Goal: Task Accomplishment & Management: Manage account settings

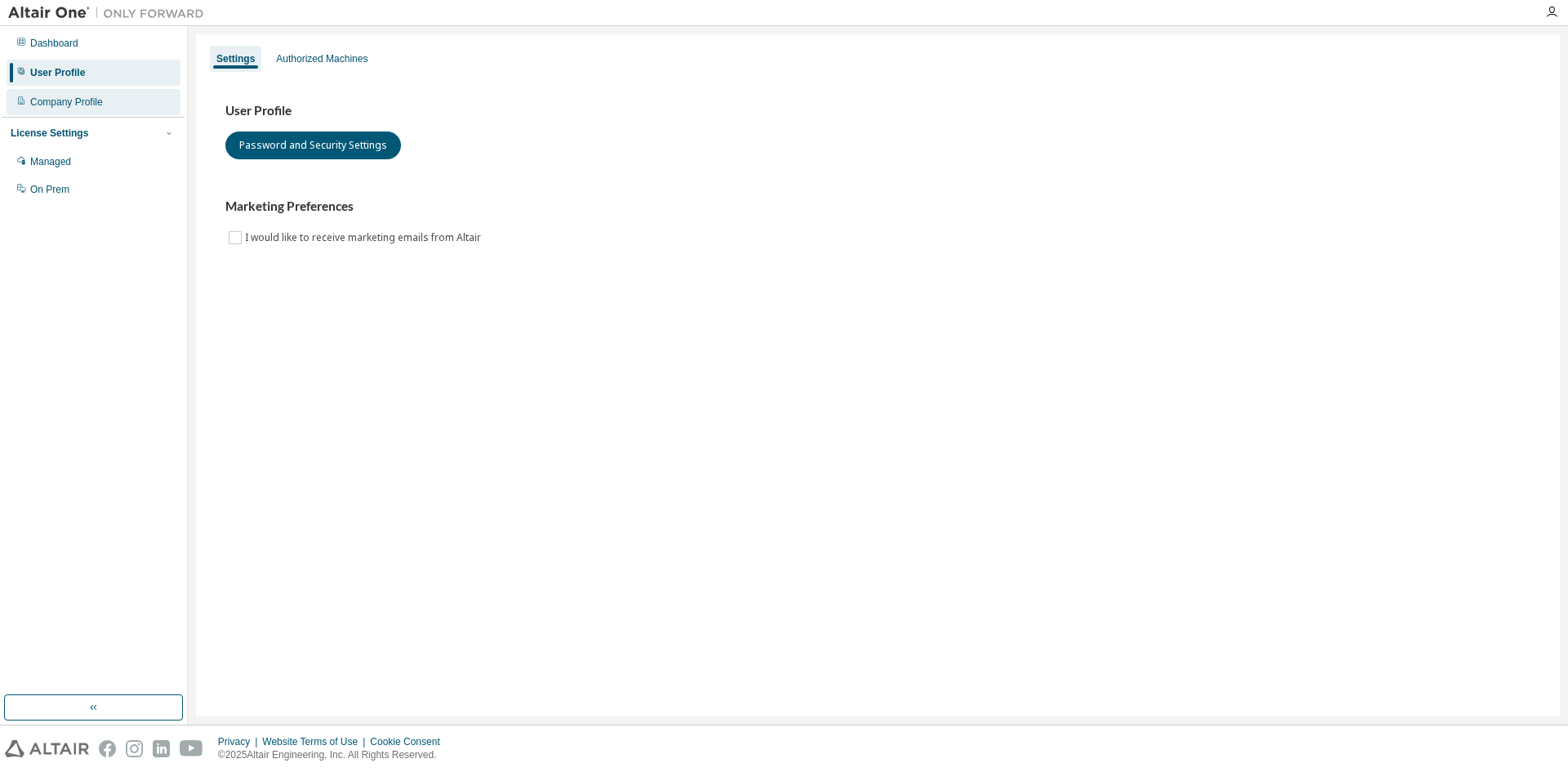
click at [96, 105] on div "Company Profile" at bounding box center [67, 103] width 72 height 13
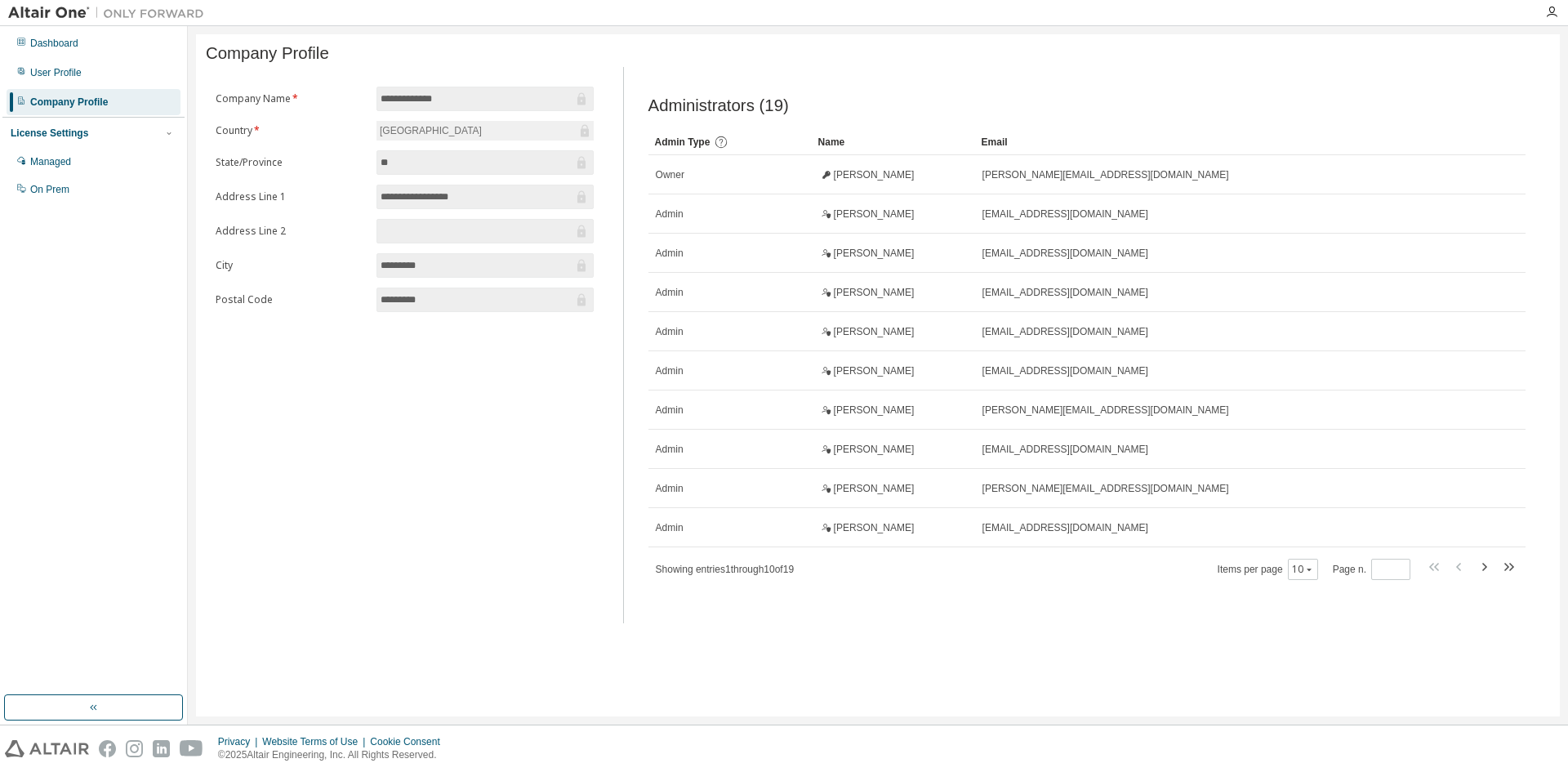
click at [81, 182] on div "On Prem" at bounding box center [93, 189] width 174 height 26
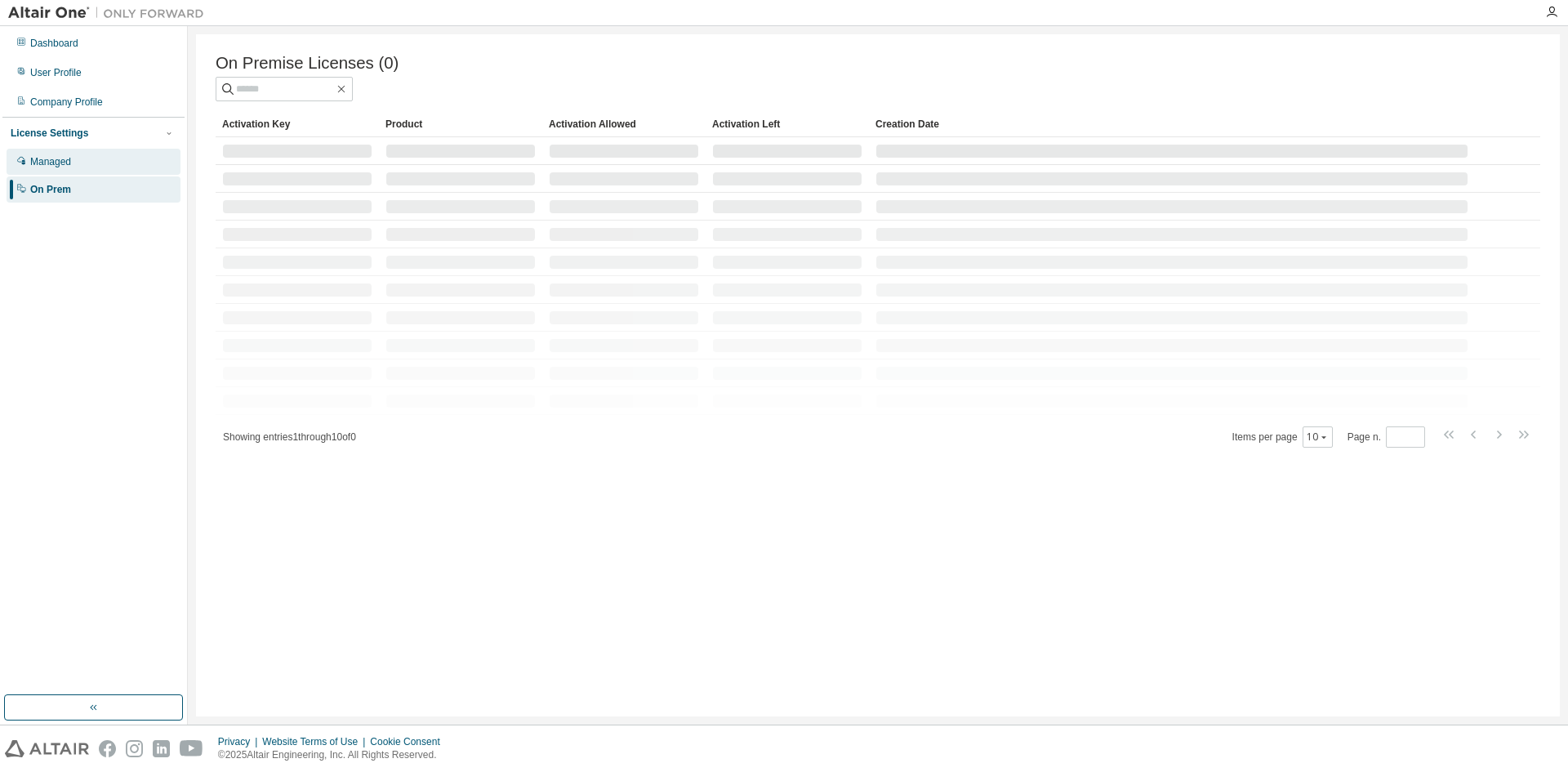
click at [78, 166] on div "Managed" at bounding box center [93, 161] width 174 height 26
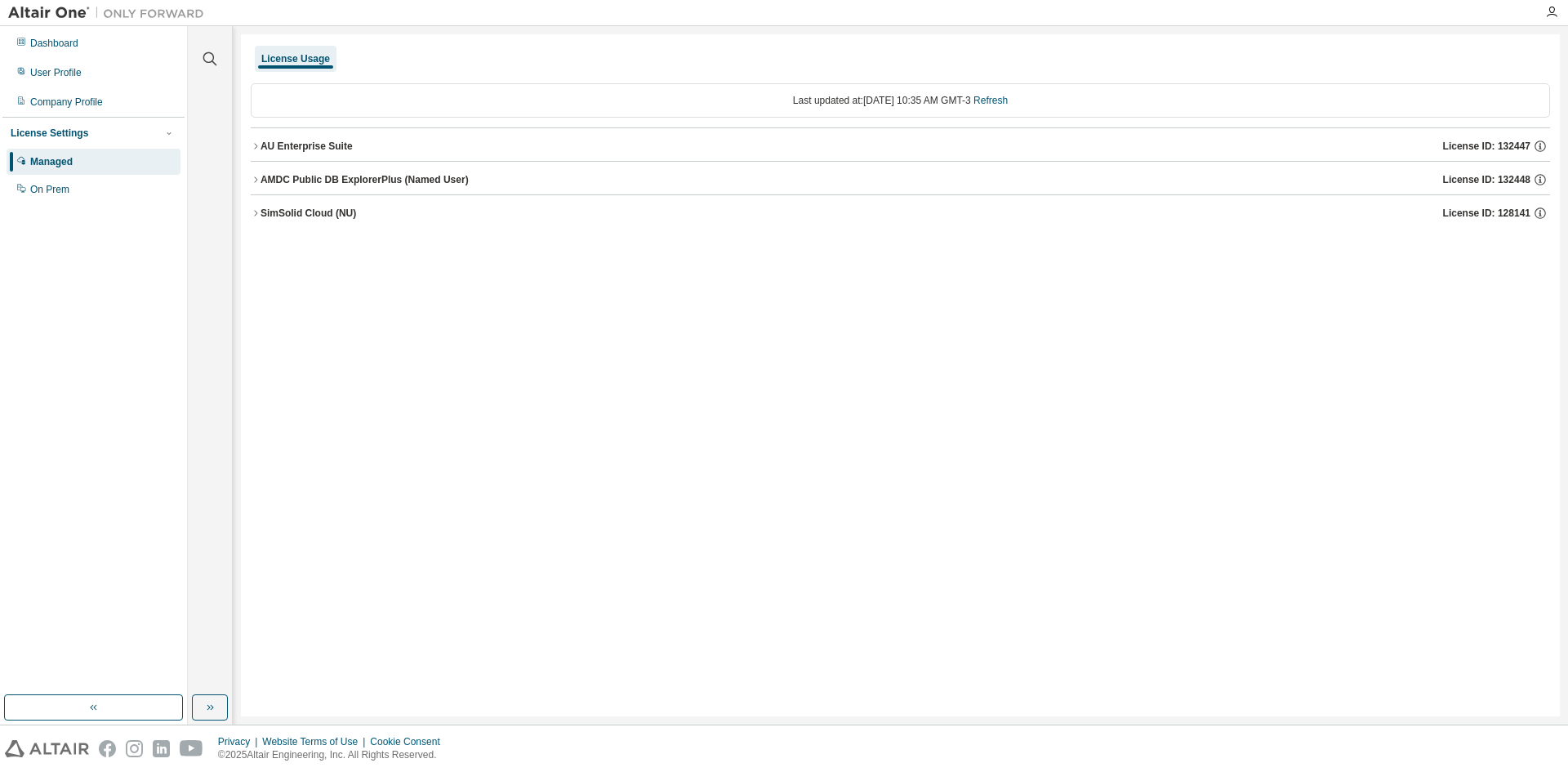
click at [264, 185] on div "AMDC Public DB ExplorerPlus (Named User)" at bounding box center [364, 180] width 208 height 13
click at [261, 143] on div "AU Enterprise Suite" at bounding box center [306, 146] width 92 height 13
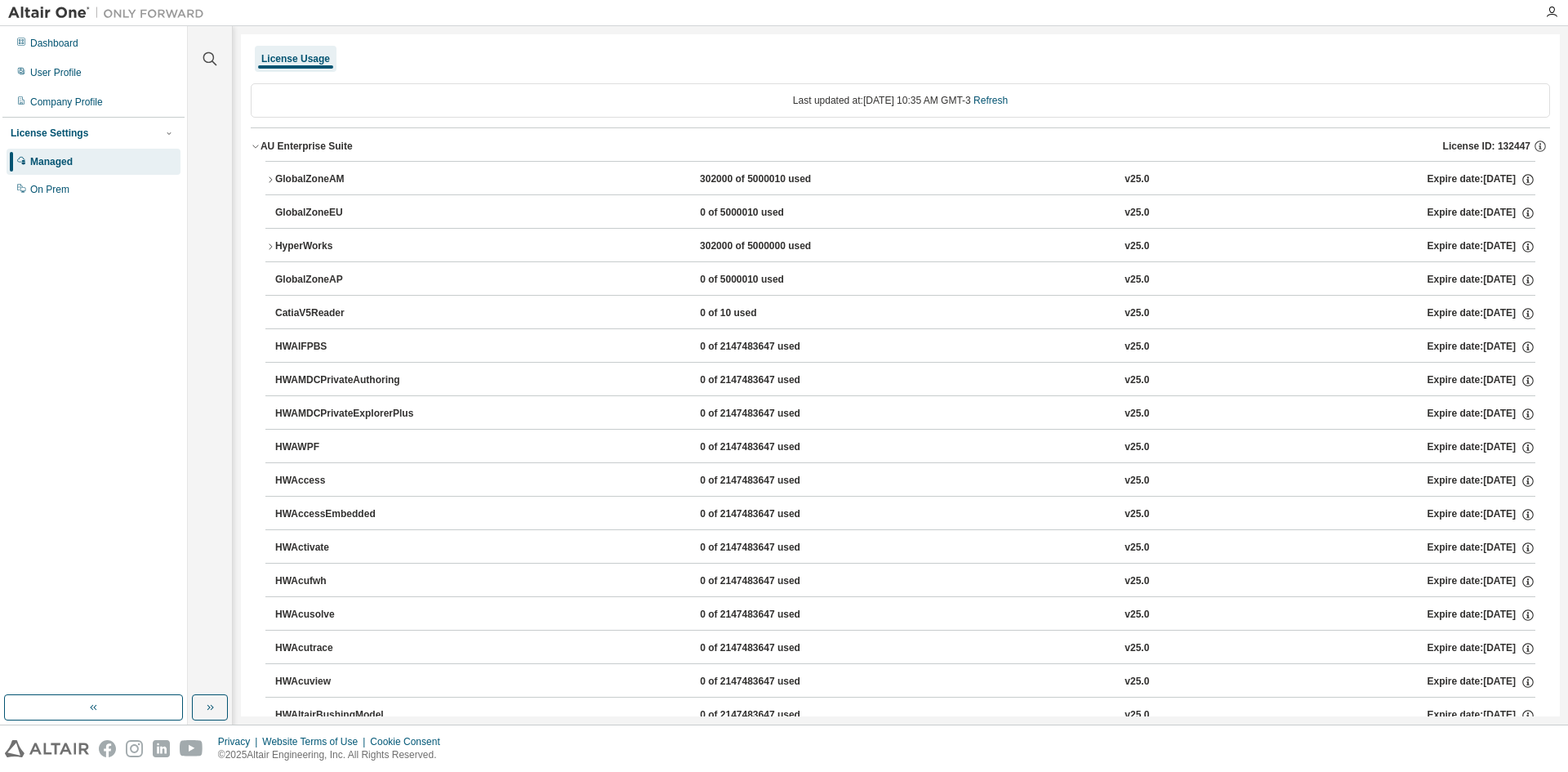
click at [261, 143] on div "AU Enterprise Suite" at bounding box center [306, 146] width 92 height 13
